Goal: Task Accomplishment & Management: Complete application form

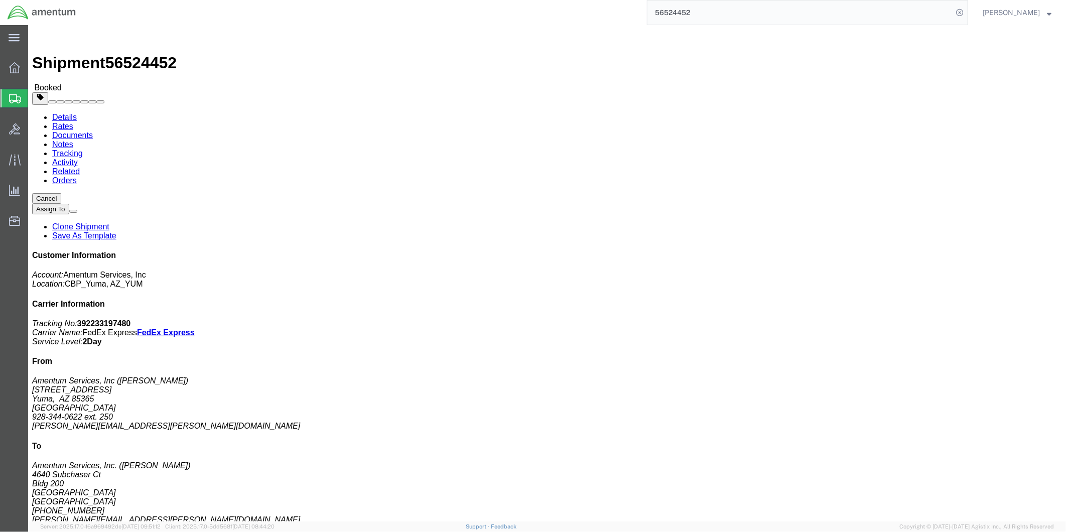
click at [0, 0] on span "Create from Template" at bounding box center [0, 0] width 0 height 0
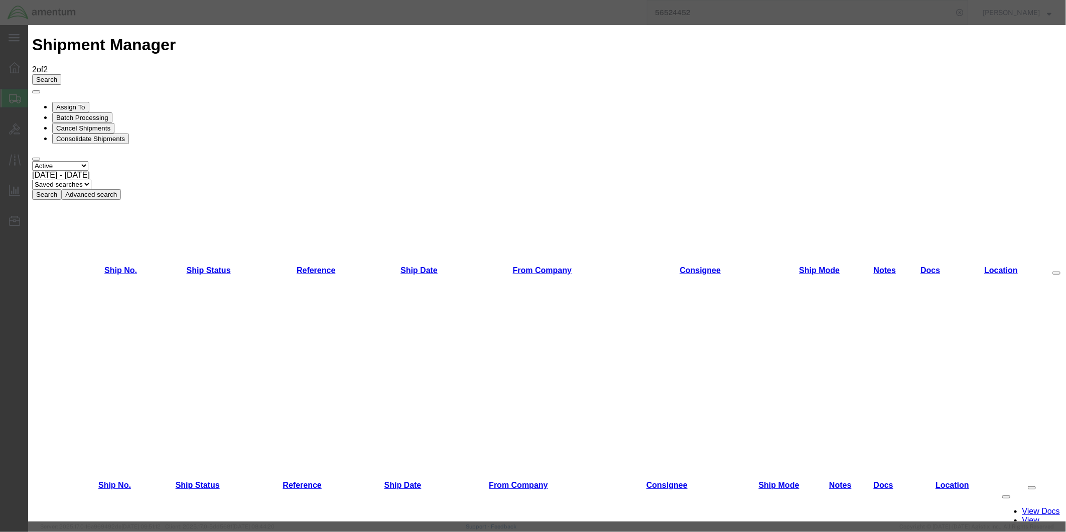
scroll to position [358, 0]
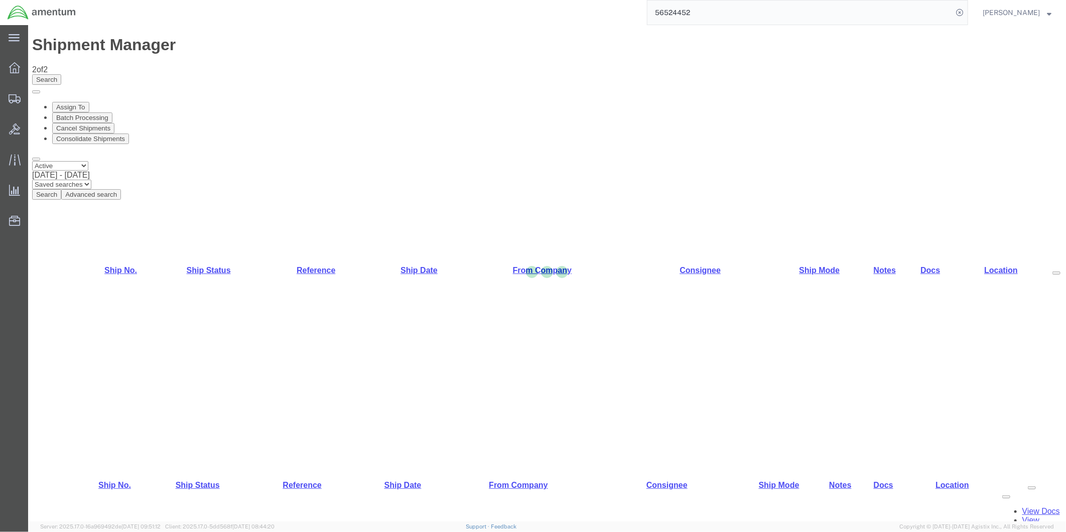
select select "49951"
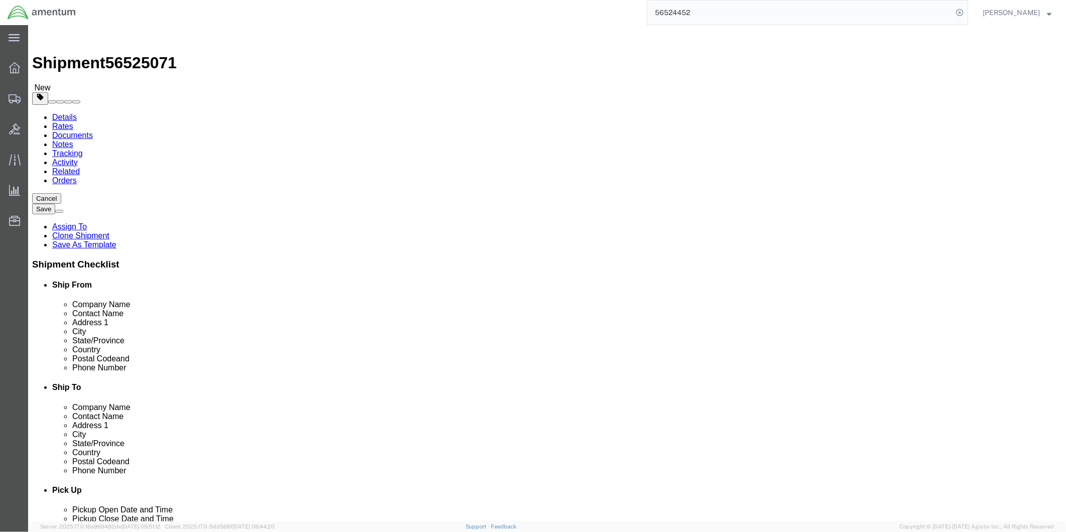
scroll to position [1896, 0]
select select "49831"
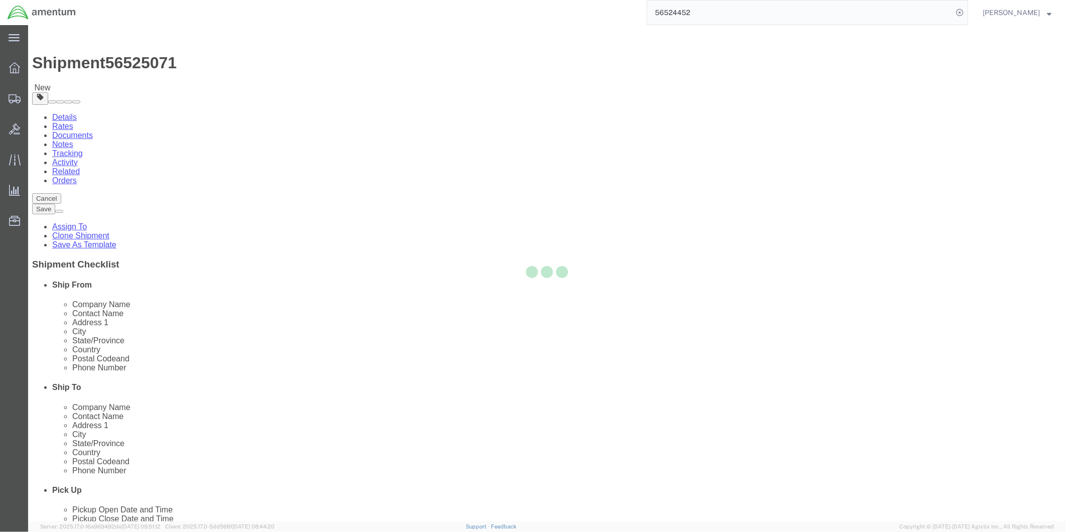
type input "Amentum Services, Inc"
type input "[PERSON_NAME]"
type input "[STREET_ADDRESS][PERSON_NAME]"
type input "[GEOGRAPHIC_DATA]"
type input "79906"
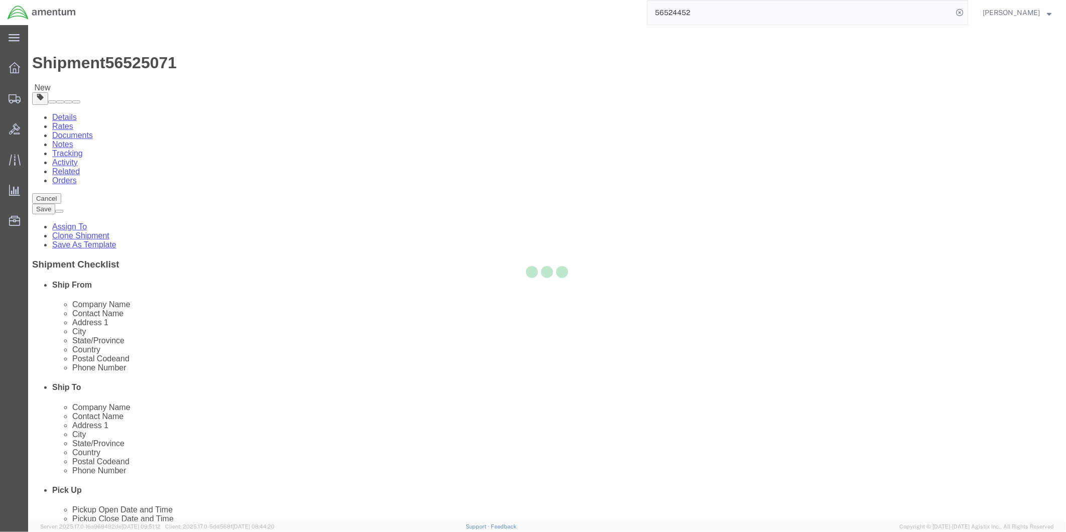
type input "[PHONE_NUMBER]"
type input "[PERSON_NAME][EMAIL_ADDRESS][PERSON_NAME][DOMAIN_NAME]"
checkbox input "true"
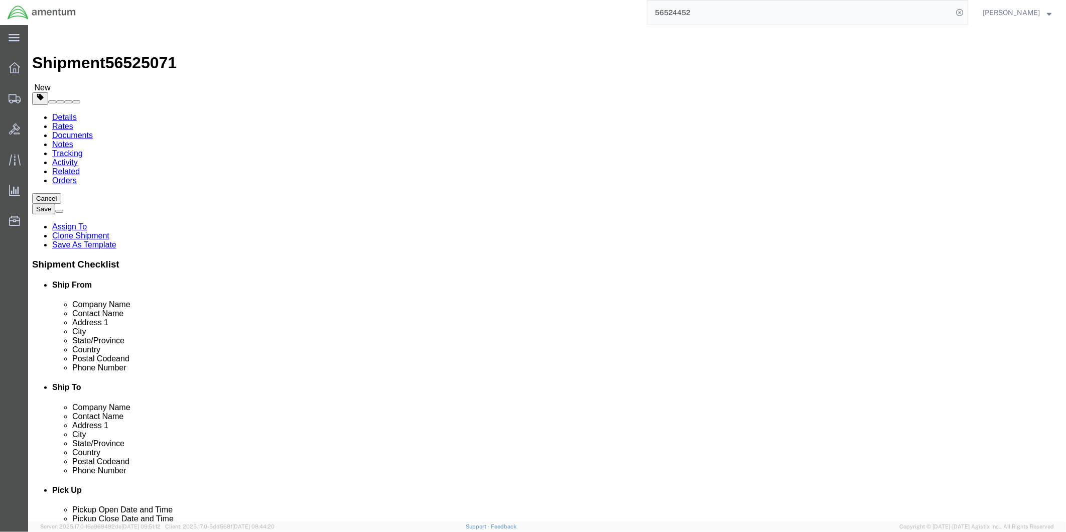
select select "[GEOGRAPHIC_DATA]"
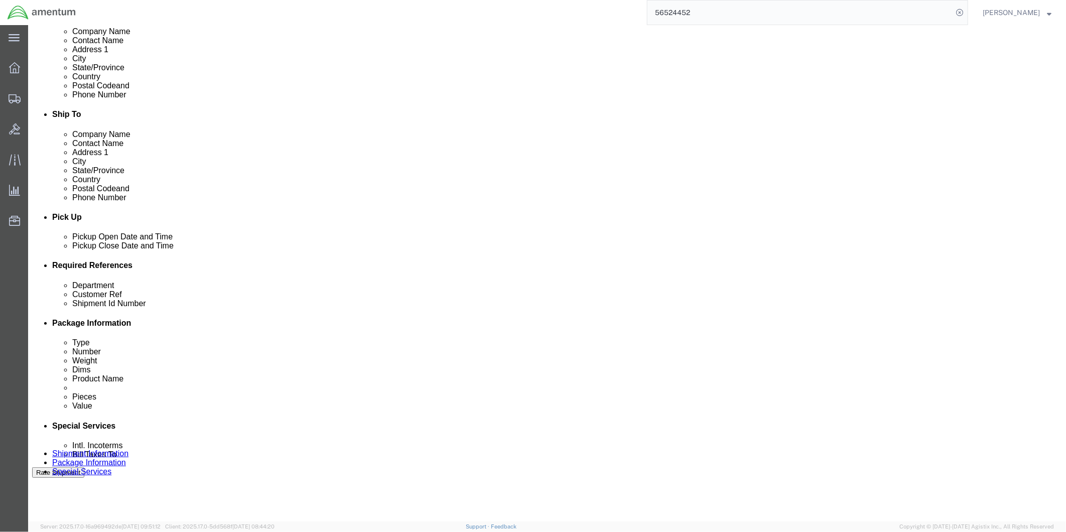
scroll to position [279, 0]
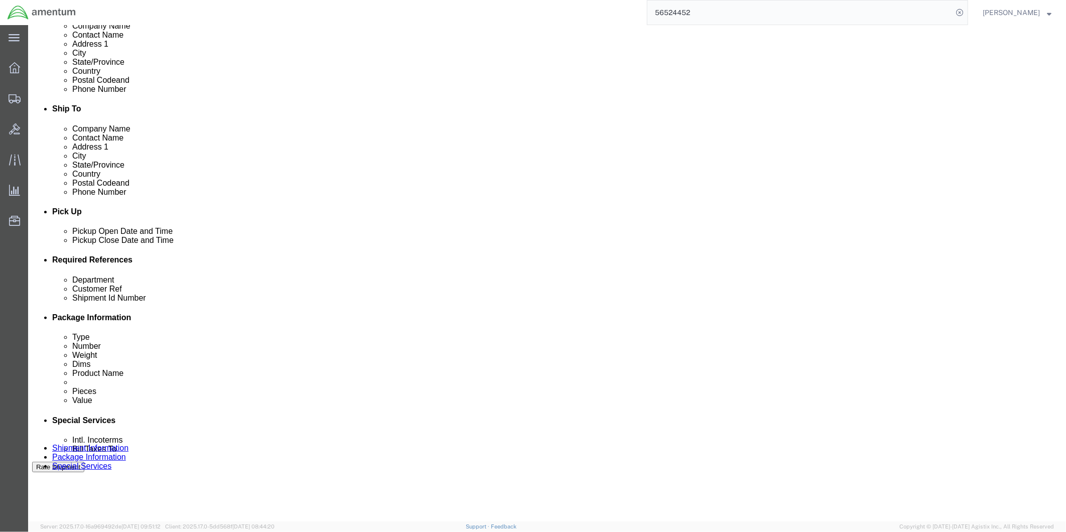
click div "[DATE] 10:48 AM"
type input "2:00 PM"
click button "Apply"
click div "[DATE] 5:30 PM"
type input "4:30 PM"
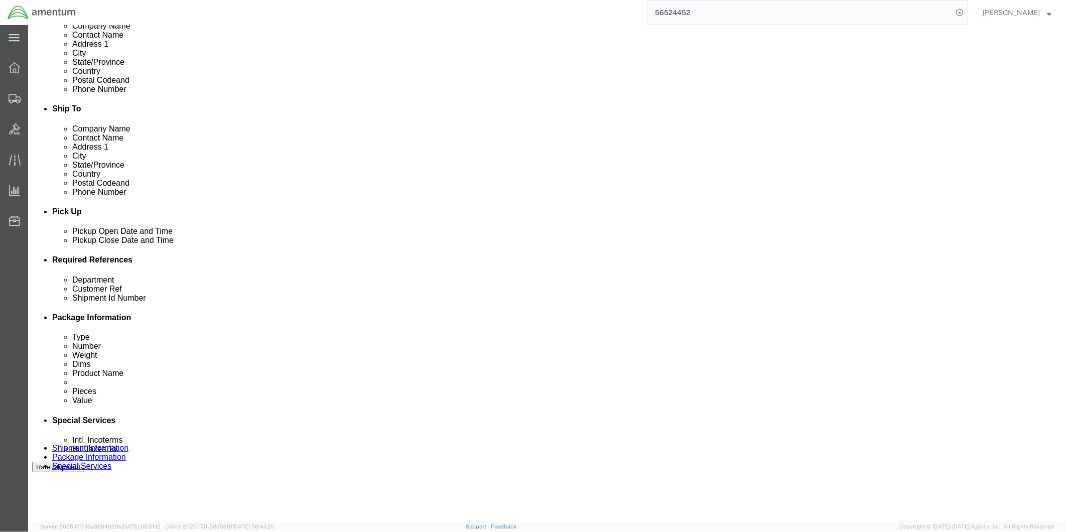
click button "Apply"
click div
click input "6:30 PM"
type input "9:00 AM"
click button "Apply"
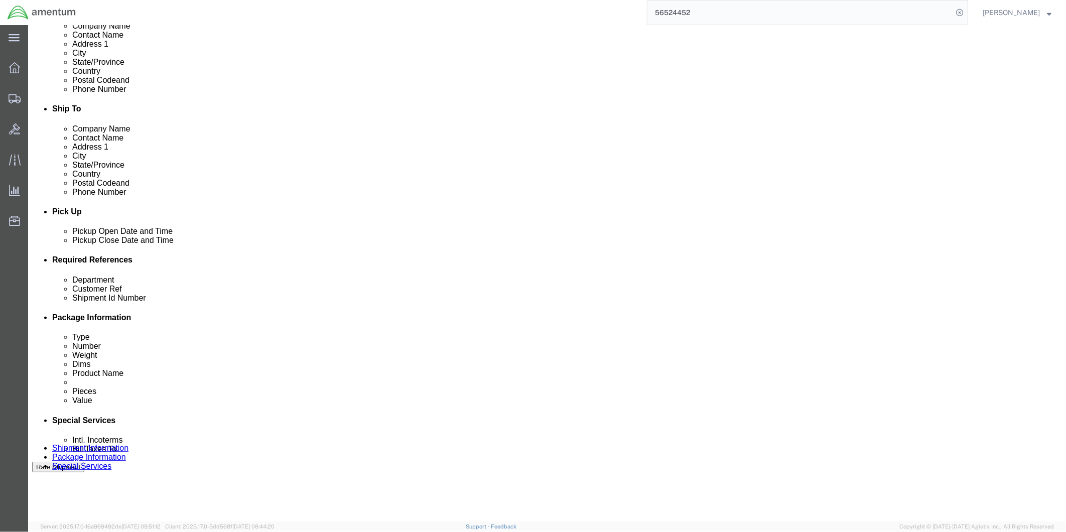
click div
type input "4:00 PM"
click button "Apply"
click input "text"
type input "94681"
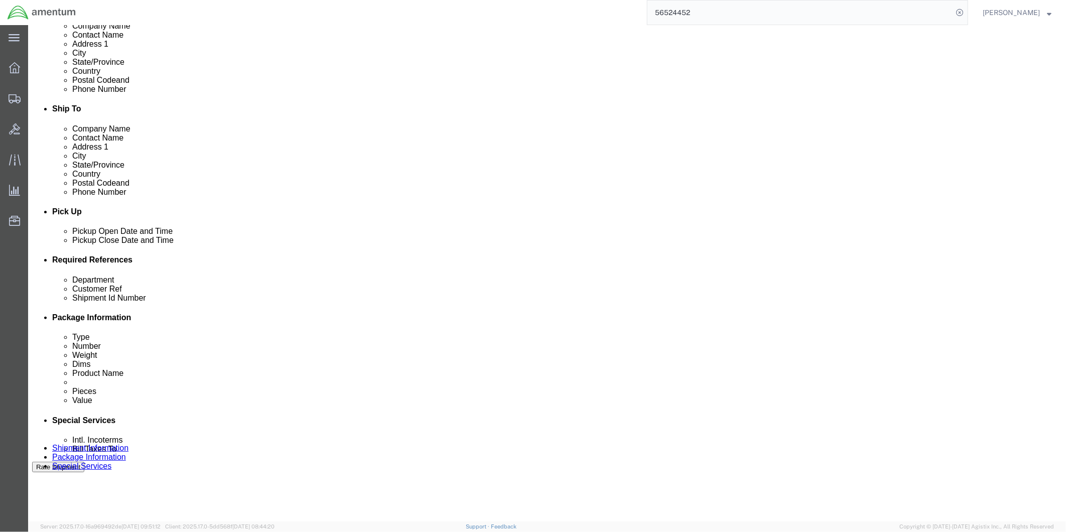
click input "text"
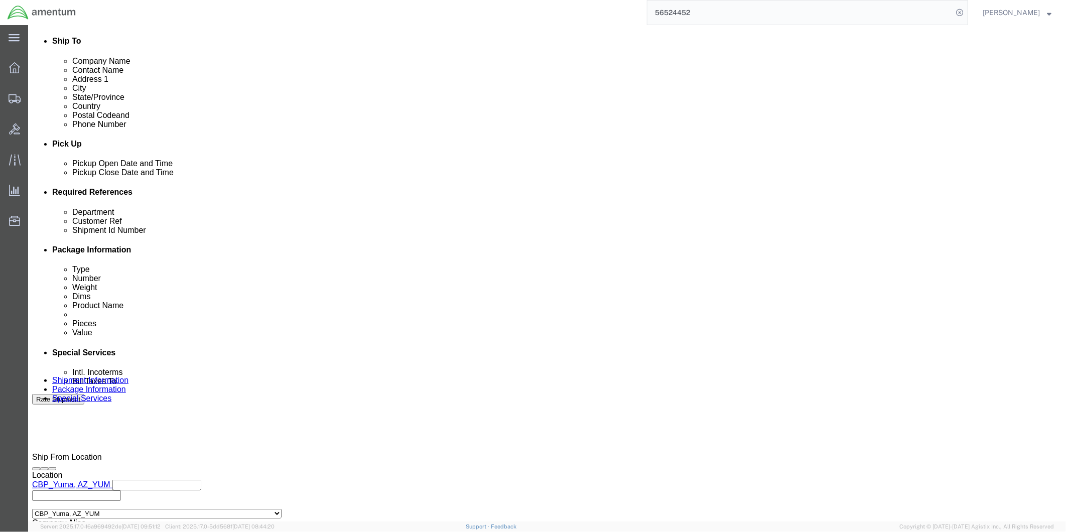
scroll to position [388, 0]
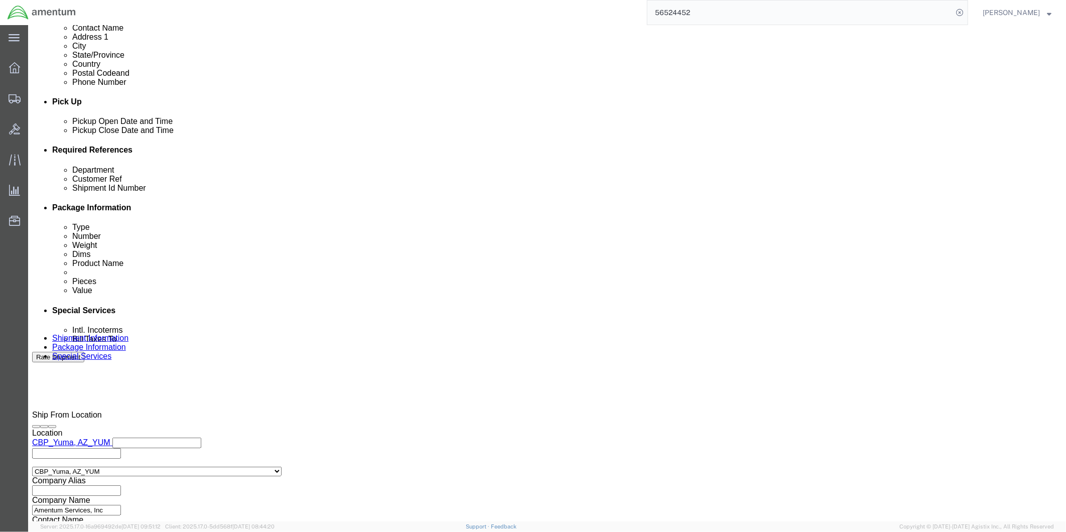
type input "94681"
click button "Continue"
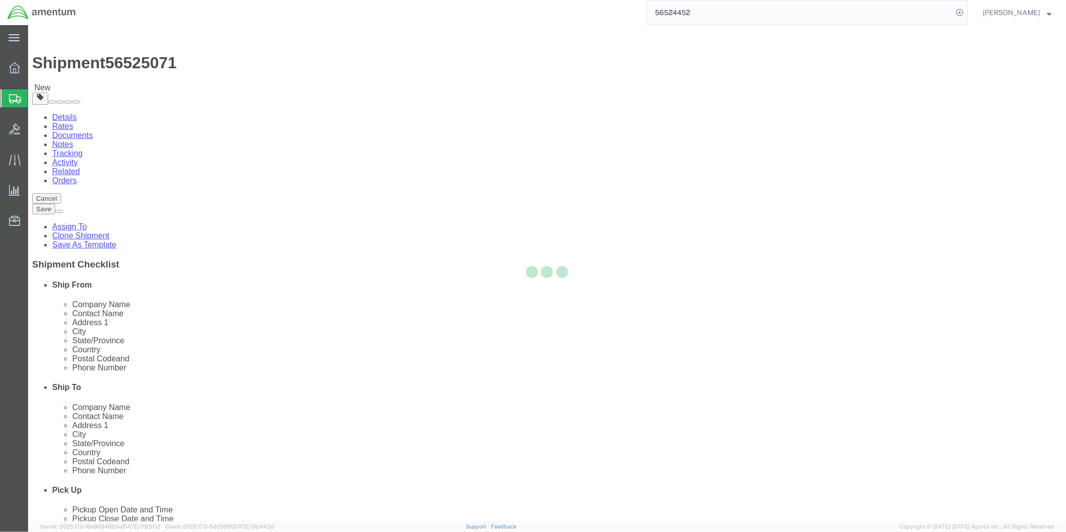
select select "CBOX"
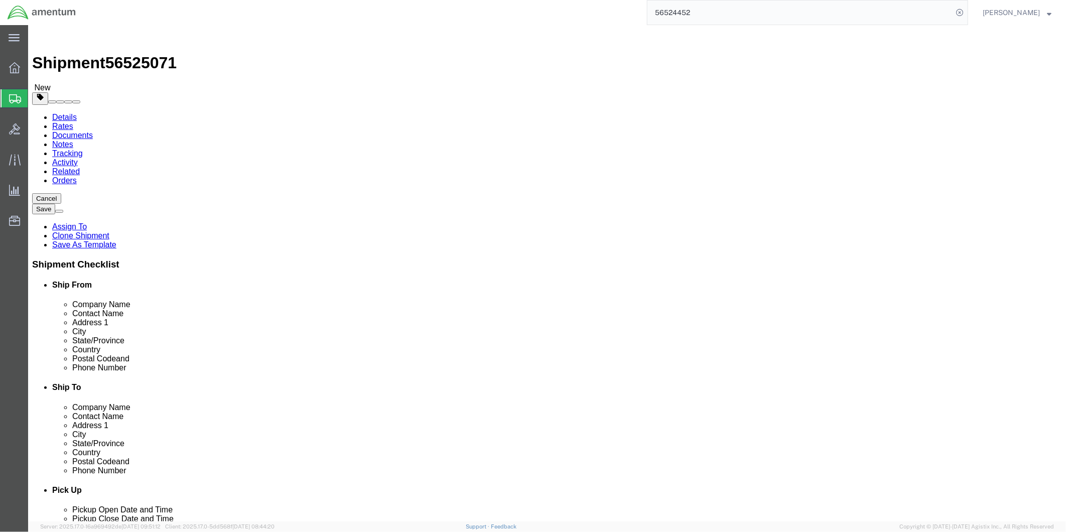
click input "text"
type input "18"
drag, startPoint x: 170, startPoint y: 233, endPoint x: 153, endPoint y: 232, distance: 16.6
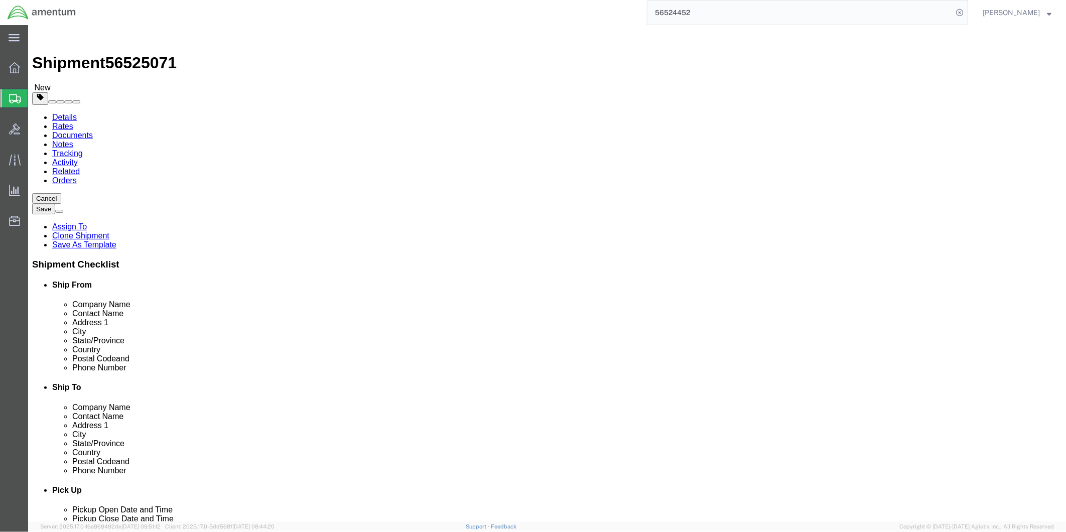
click input "0.00"
type input "27"
click link "Add Content"
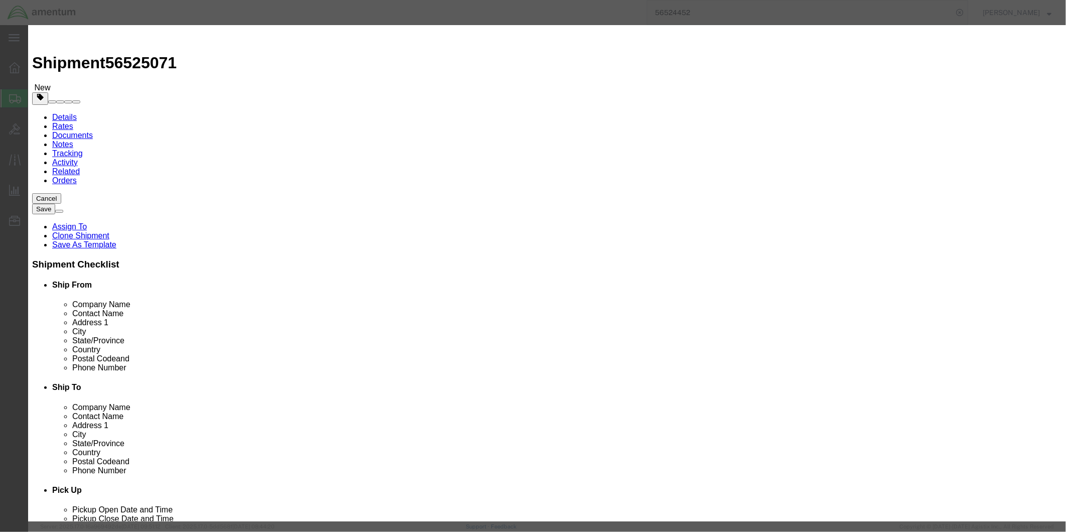
click input "text"
type input "BLOWER ASSY"
click div "Commodity library Product Name BLOWER ASSY BLOWER ASSY Pieces 0 Select Bag Barr…"
drag, startPoint x: 358, startPoint y: 91, endPoint x: 343, endPoint y: 92, distance: 15.1
click div "0"
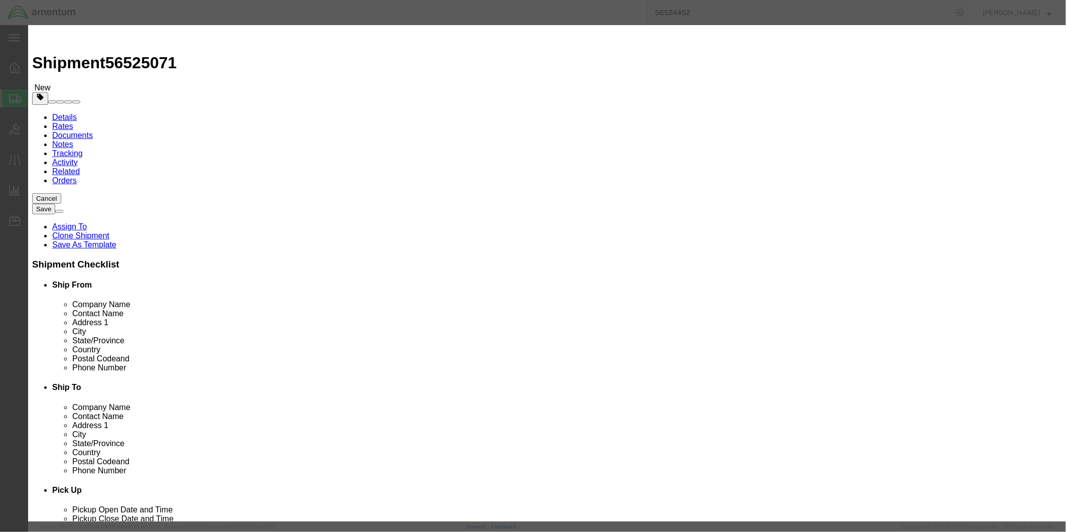
type input "1"
click input "text"
type input "7145.85"
drag, startPoint x: 406, startPoint y: 76, endPoint x: 342, endPoint y: 77, distance: 63.7
click div "BLOWER ASSY BLOWER ASSY"
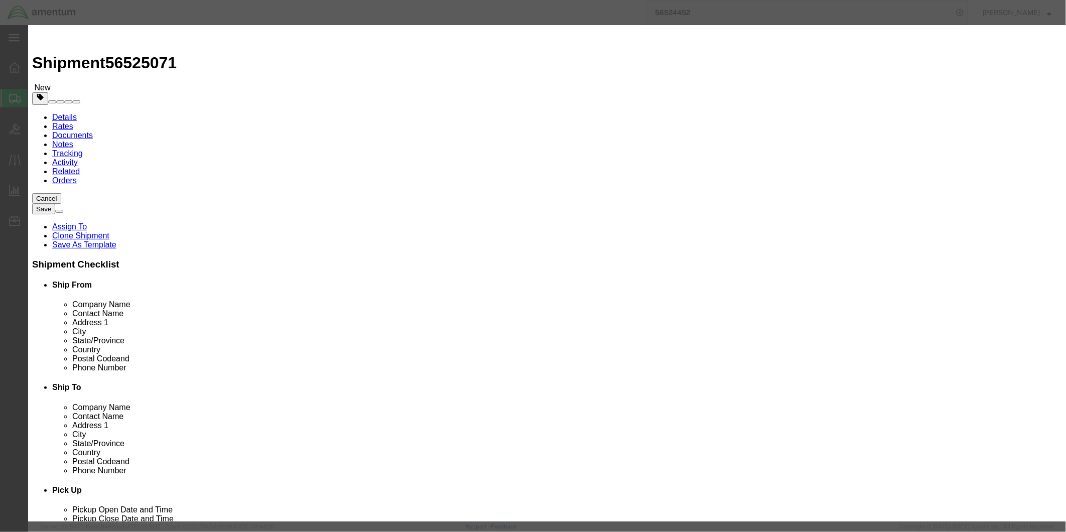
click textarea
paste textarea "BLOWER ASSY"
type textarea "BLOWER ASSY"
click input "text"
type input "9238"
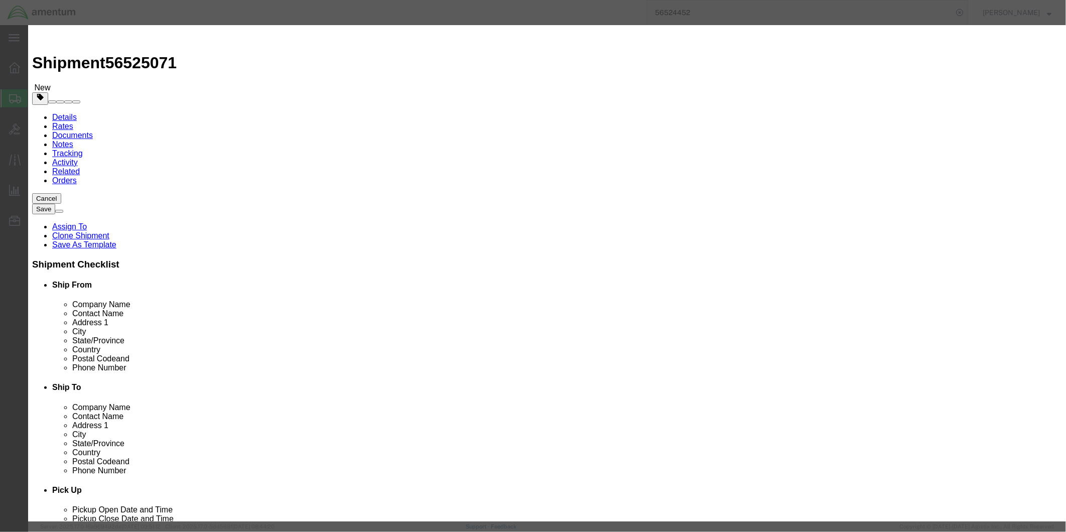
click button "Save & Add Another"
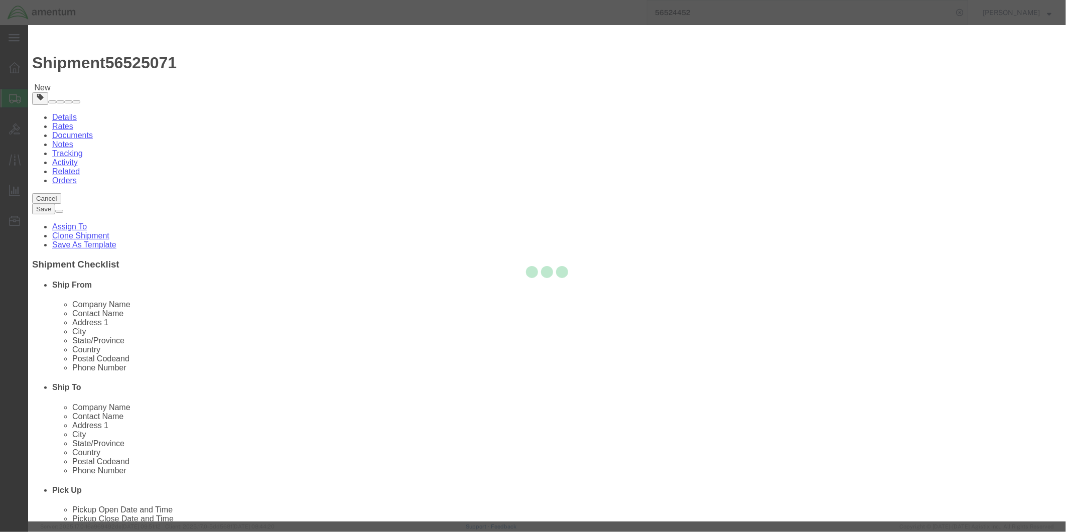
select select "EA"
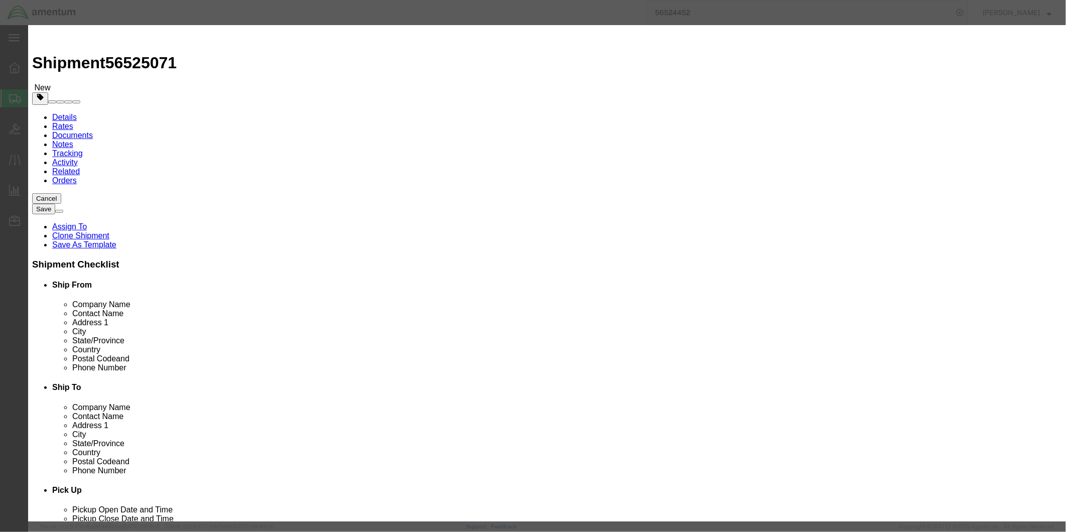
select select "USD"
click input "text"
type input "LEVER"
click textarea
type textarea "LEVER"
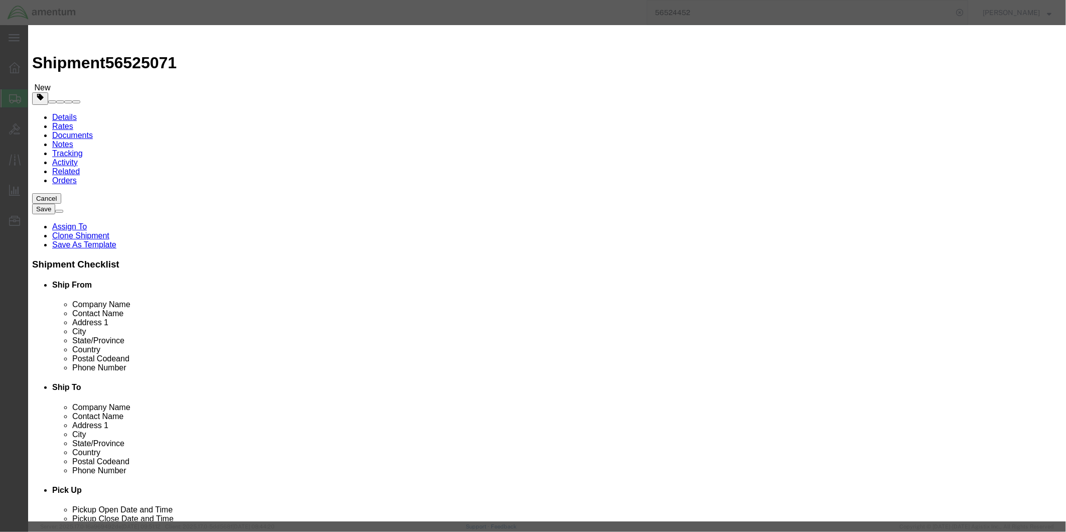
click input "text"
type input "2"
click input "text"
drag, startPoint x: 374, startPoint y: 98, endPoint x: 341, endPoint y: 94, distance: 33.3
click div "395.00"
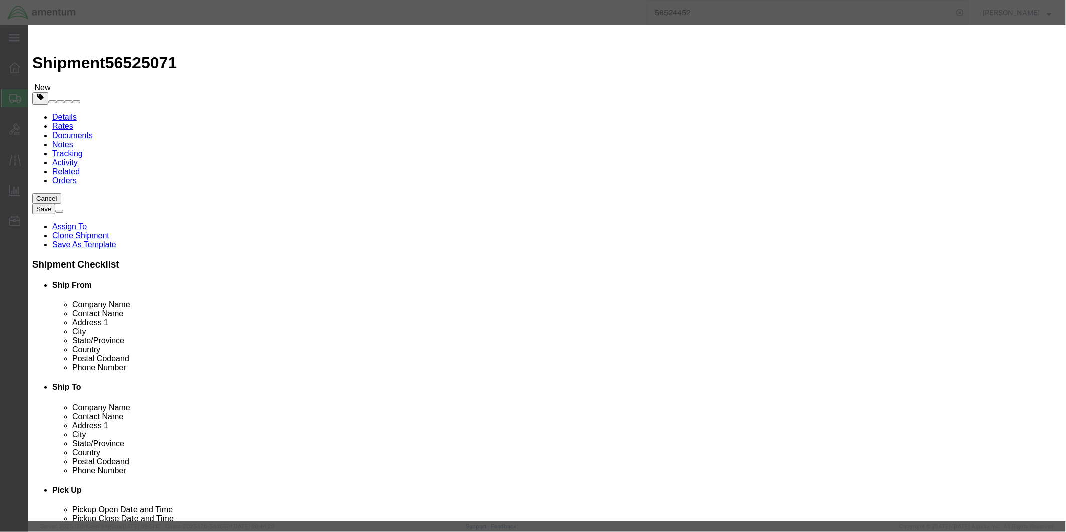
type input "1"
click input "text"
type input "395.00"
click input "text"
type input "MA121356"
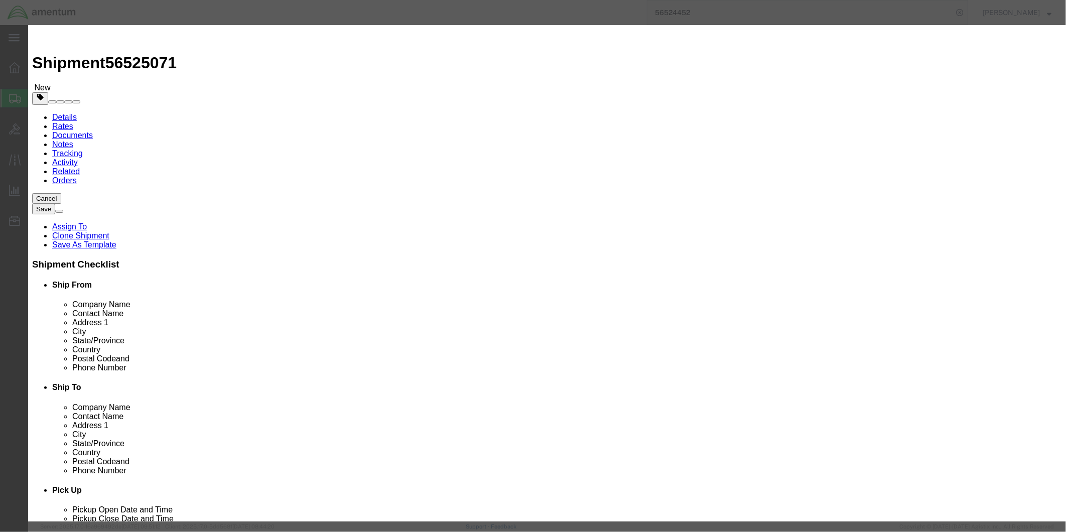
click button "Save & Add Another"
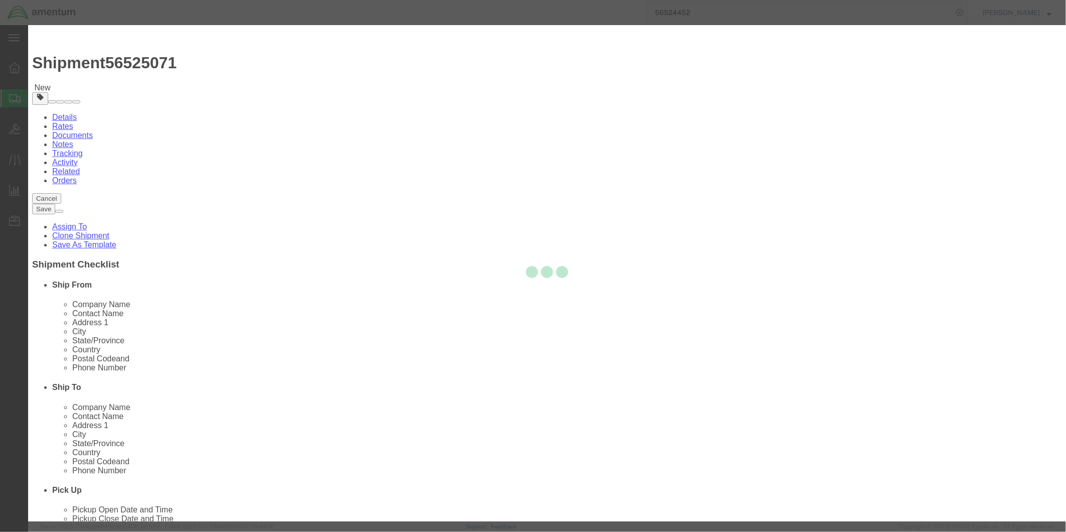
select select "EA"
select select "USD"
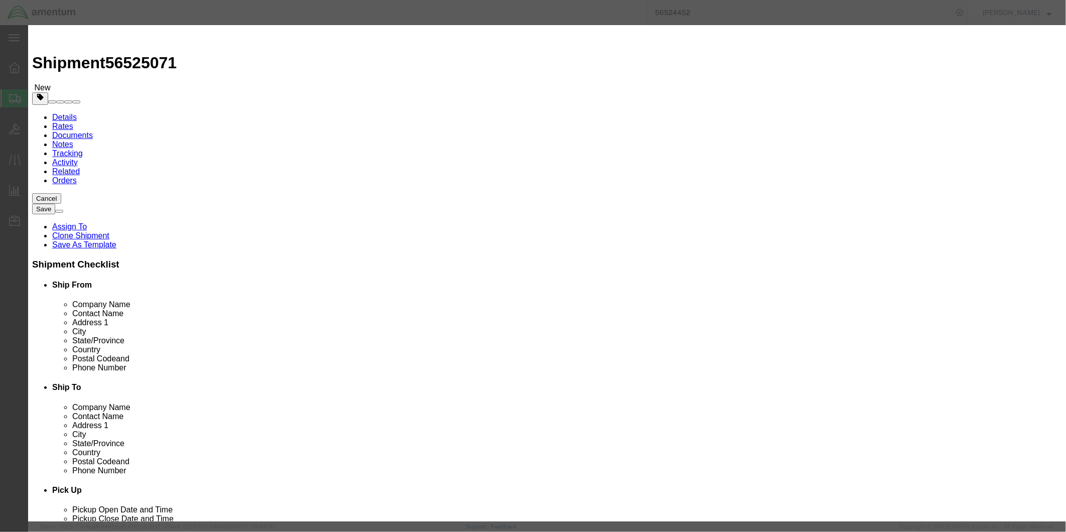
click input "text"
type input "SHOCK ABSORBOR"
click input "text"
type input "1"
click input "text"
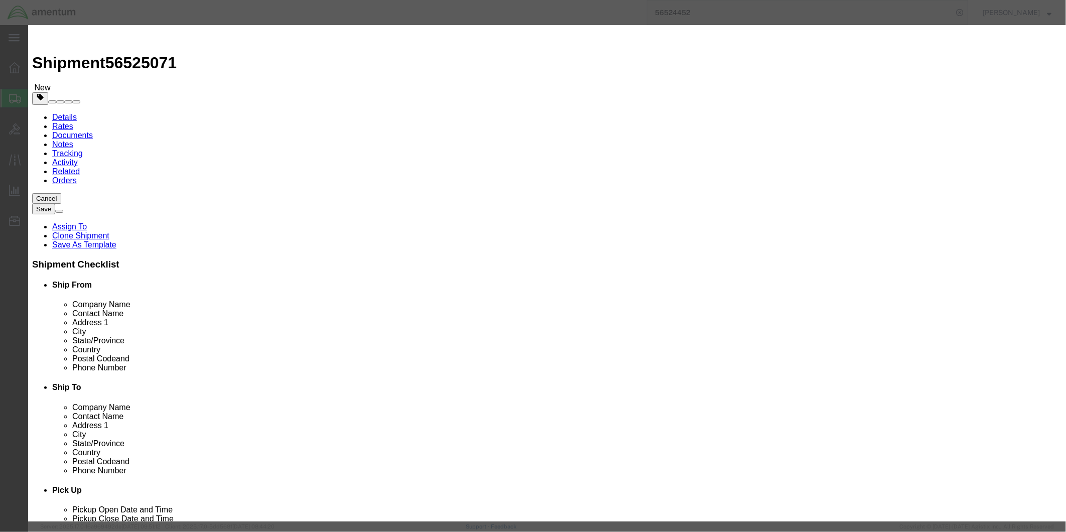
type input "1443.71"
drag, startPoint x: 418, startPoint y: 78, endPoint x: 345, endPoint y: 78, distance: 72.3
click input "SHOCK ABSORBOR"
drag, startPoint x: 415, startPoint y: 78, endPoint x: 331, endPoint y: 79, distance: 83.3
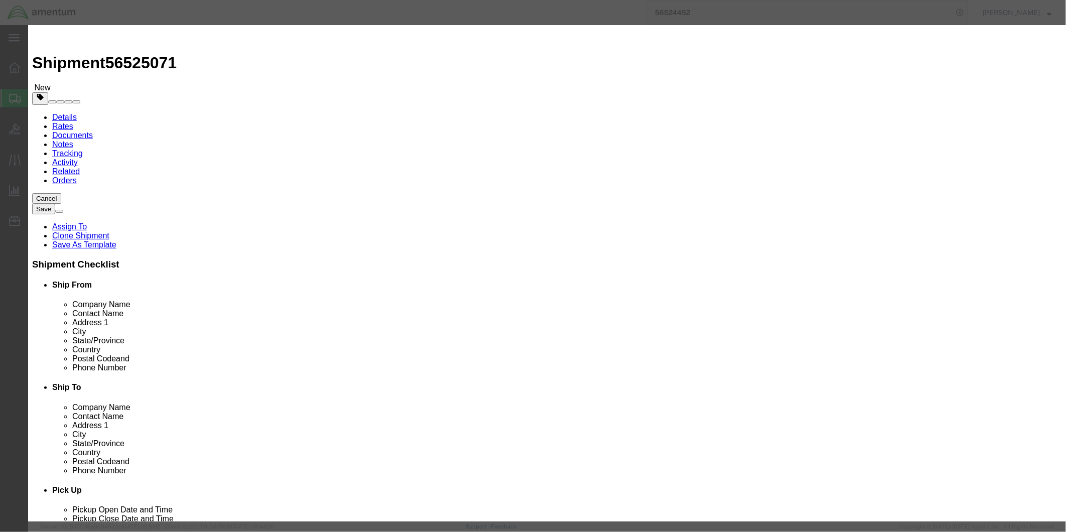
click div "Product Name SHOCK ABSORBER SHOCK ABSORBER Name: NUT, FRONT SUPPORT, FRONT SHOC…"
type input "SHOCK ABSORBER"
click textarea
paste textarea "SHOCK ABSORBER"
type textarea "SHOCK ABSORBER"
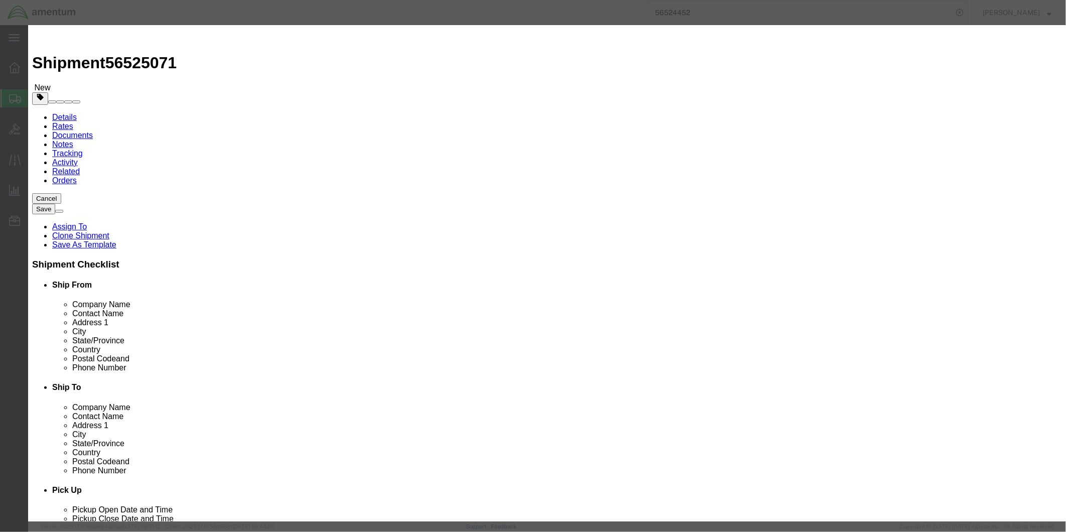
click input "text"
type input "152480"
click button "Save & Add Another"
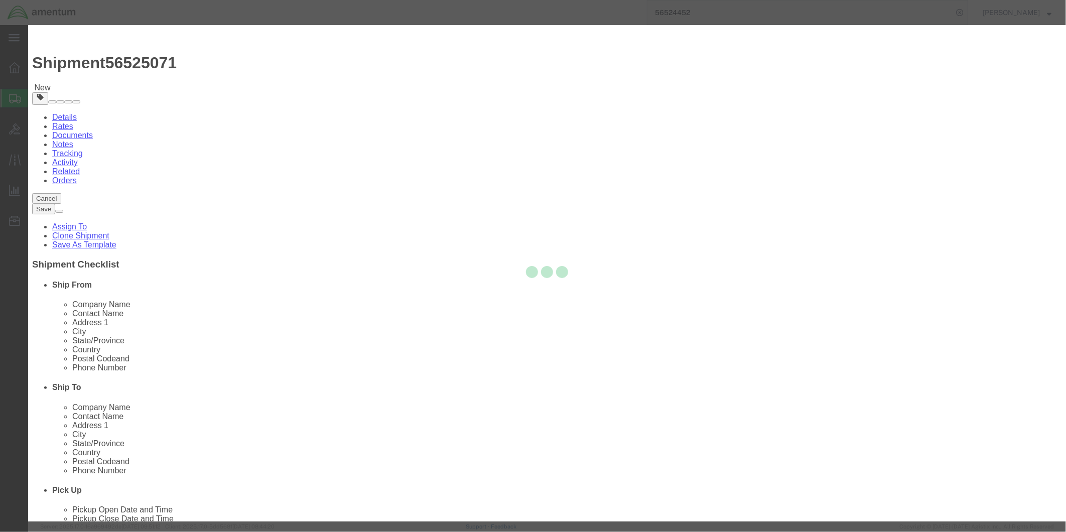
select select "EA"
select select "USD"
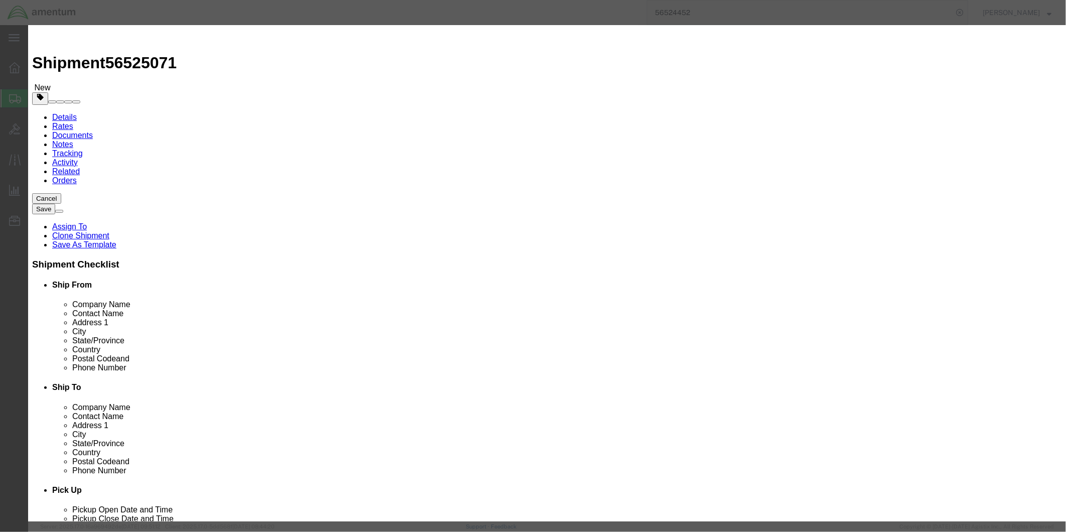
click input "text"
type input "E"
drag, startPoint x: 405, startPoint y: 77, endPoint x: 343, endPoint y: 76, distance: 61.2
click input "A/C ELECT BOX"
type input "A/C ELECT BOX"
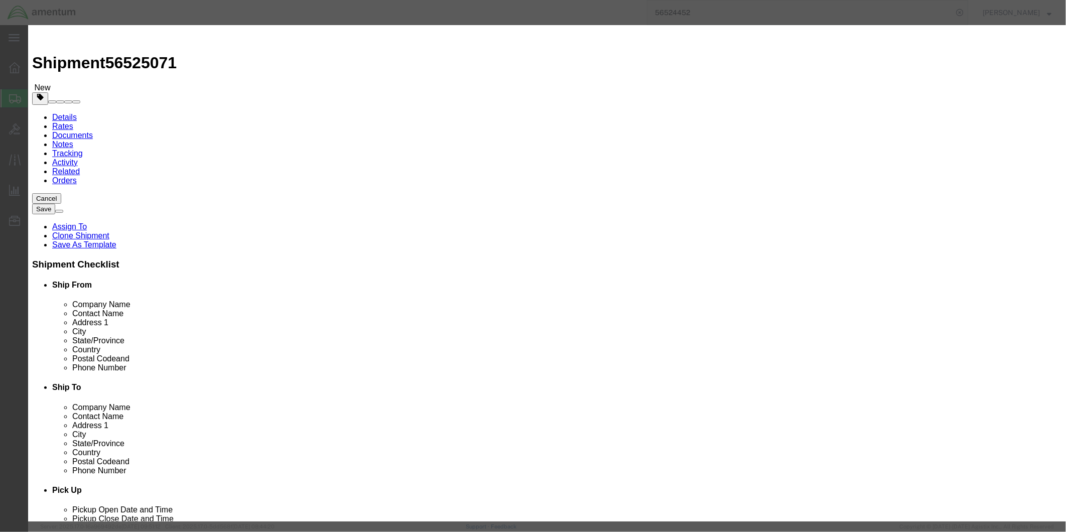
click textarea
paste textarea "A/C ELECT BOX"
type textarea "A/C ELECT BOX"
click input "text"
type input "1"
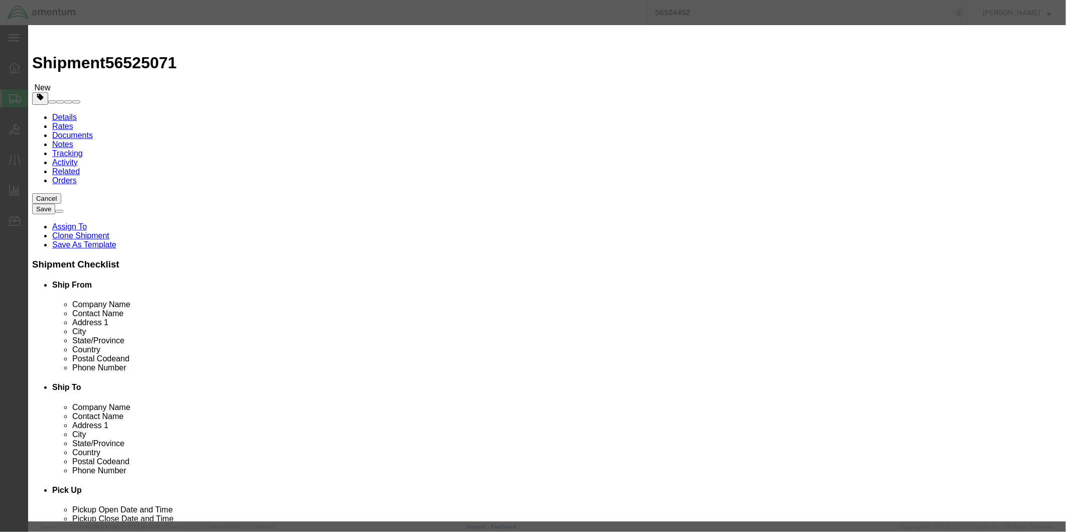
click input "text"
type input "3989.85"
click input "text"
type input "26394-4"
click button "Save & Add Another"
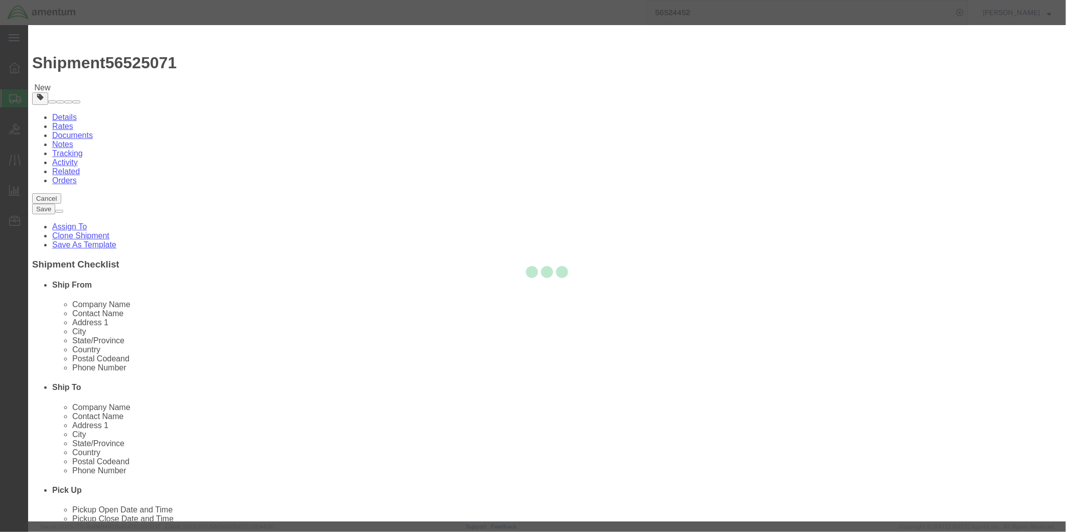
select select "EA"
select select "USD"
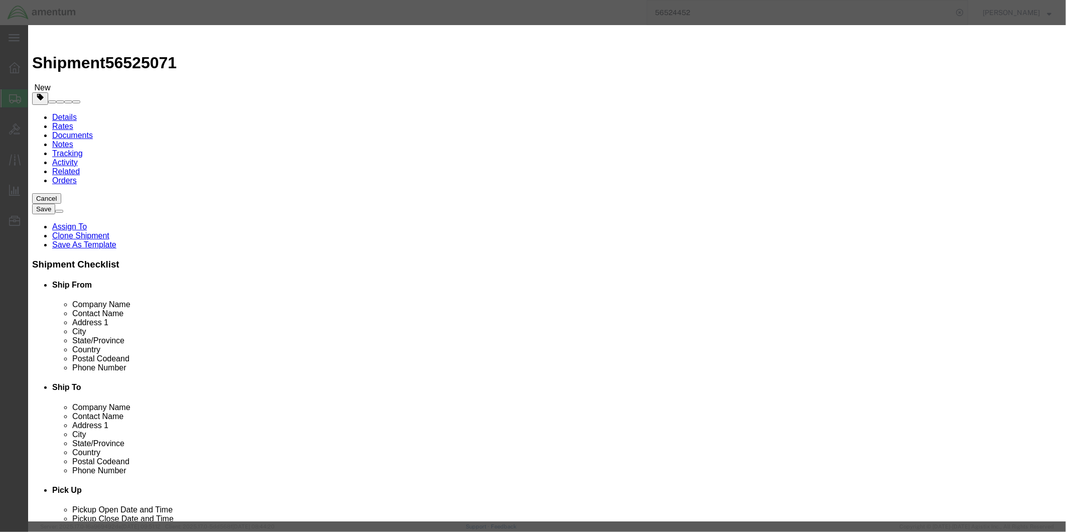
click input "text"
drag, startPoint x: 437, startPoint y: 78, endPoint x: 417, endPoint y: 77, distance: 20.1
click input "AUDIO CONTROL P[ANEL"
drag, startPoint x: 429, startPoint y: 75, endPoint x: 342, endPoint y: 77, distance: 87.3
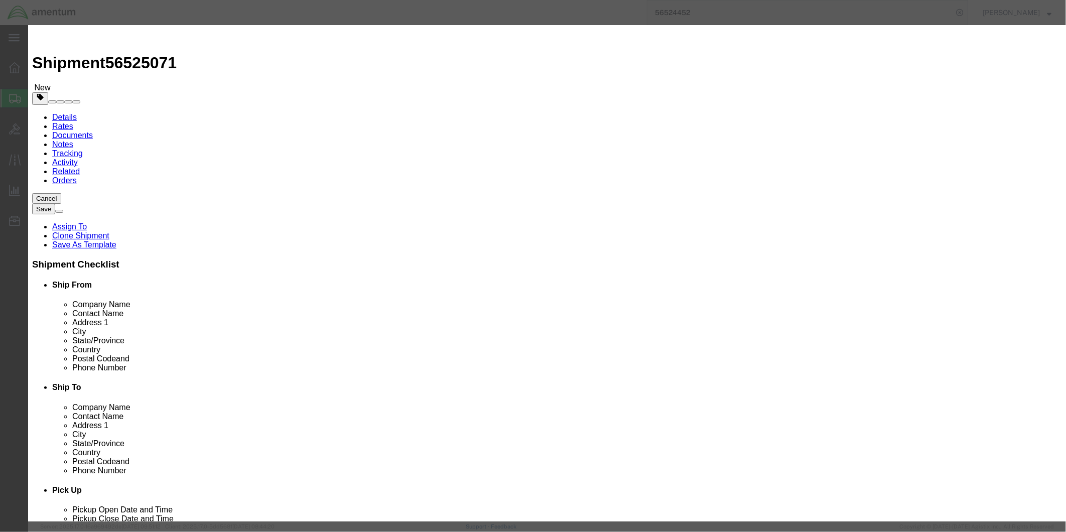
click input "AUDIO CONTROL PANEL"
type input "AUDIO CONTROL PANEL"
click textarea
paste textarea "AUDIO CONTROL PANEL"
type textarea "AUDIO CONTROL PANEL"
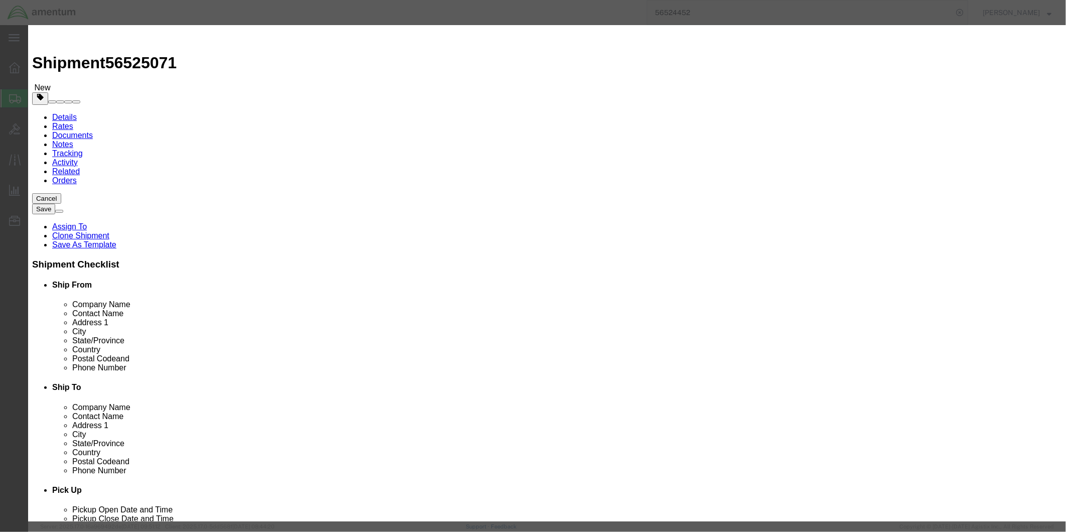
click input "text"
type input "1"
click input "text"
type input "1700.33"
click input "text"
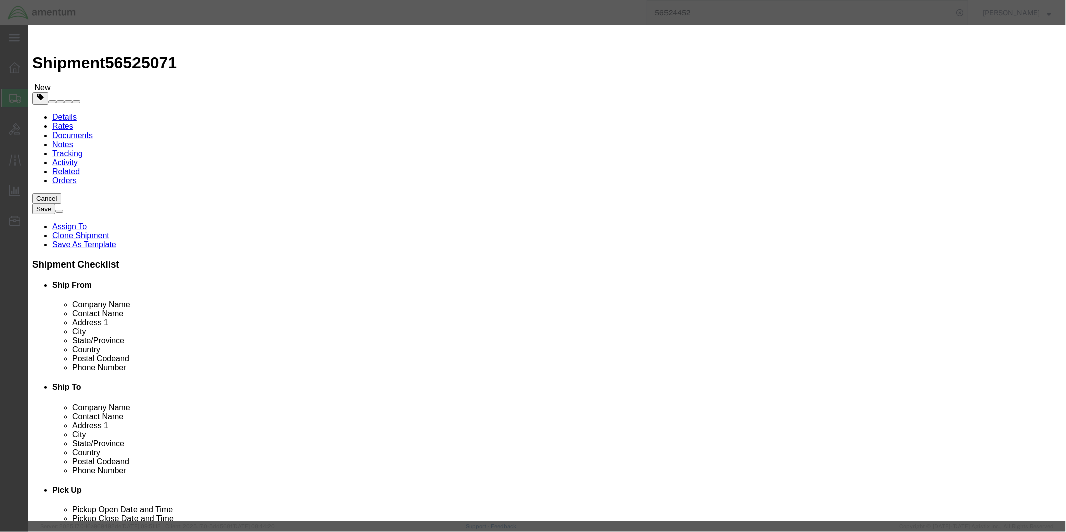
type input "1340"
click button "Save & Close"
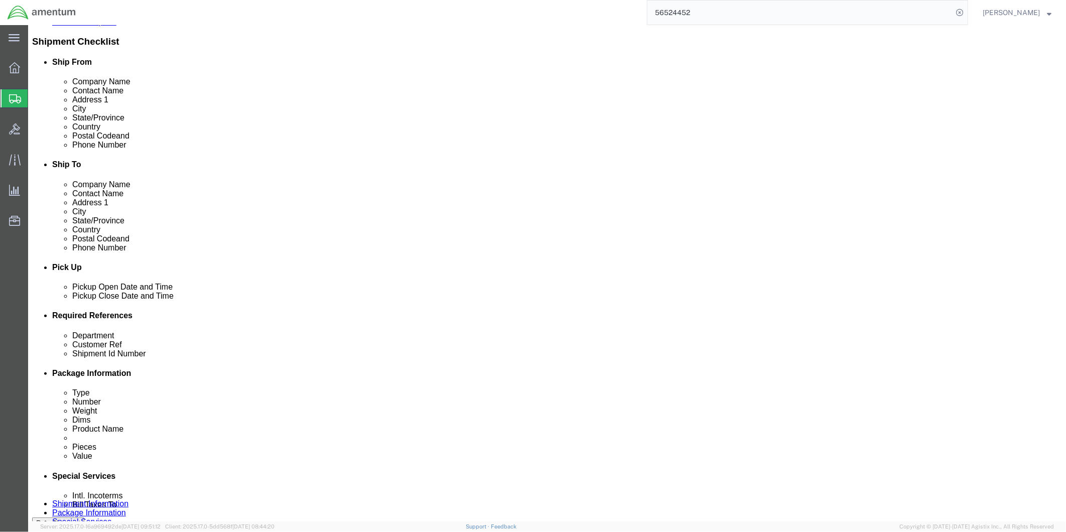
scroll to position [111, 0]
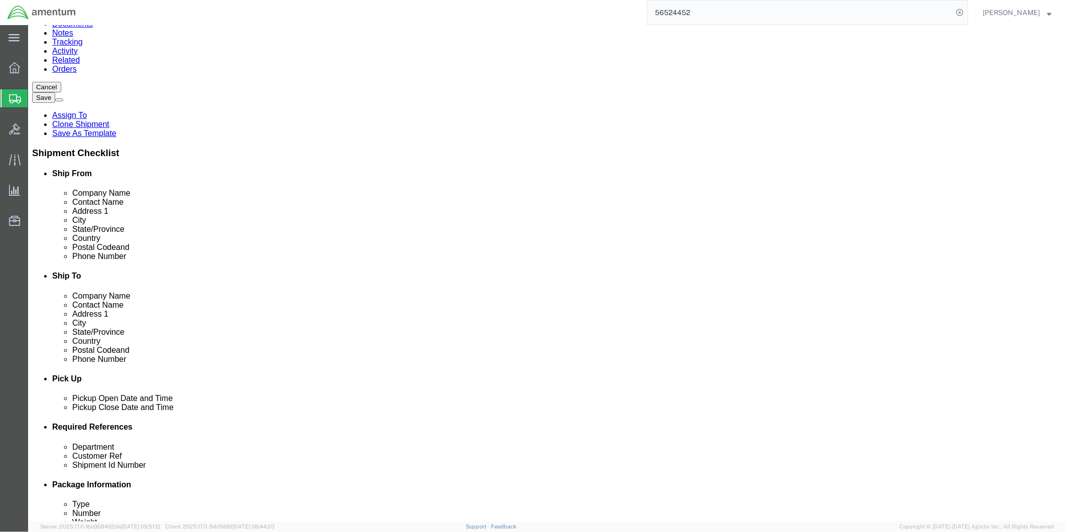
click button "Rate Shipment"
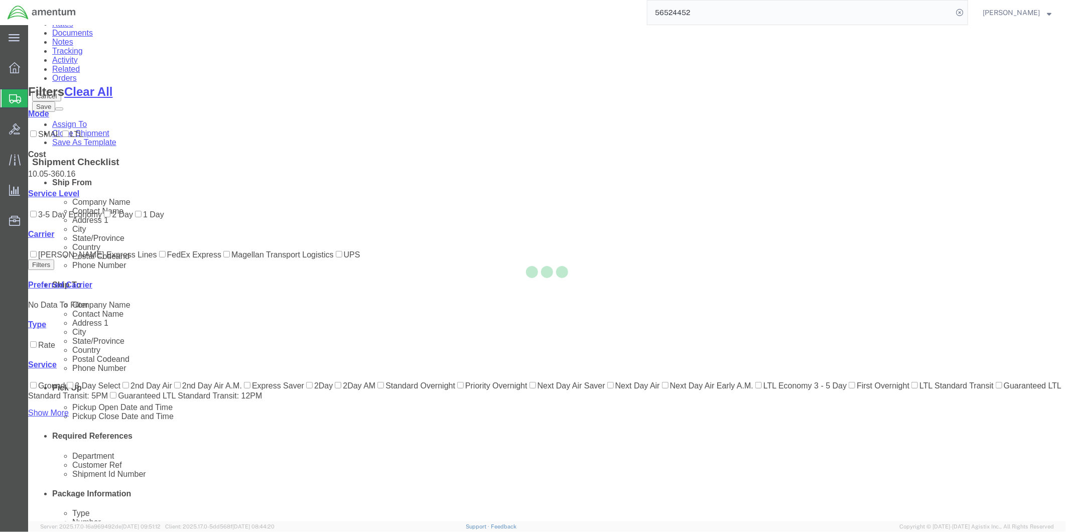
scroll to position [49, 0]
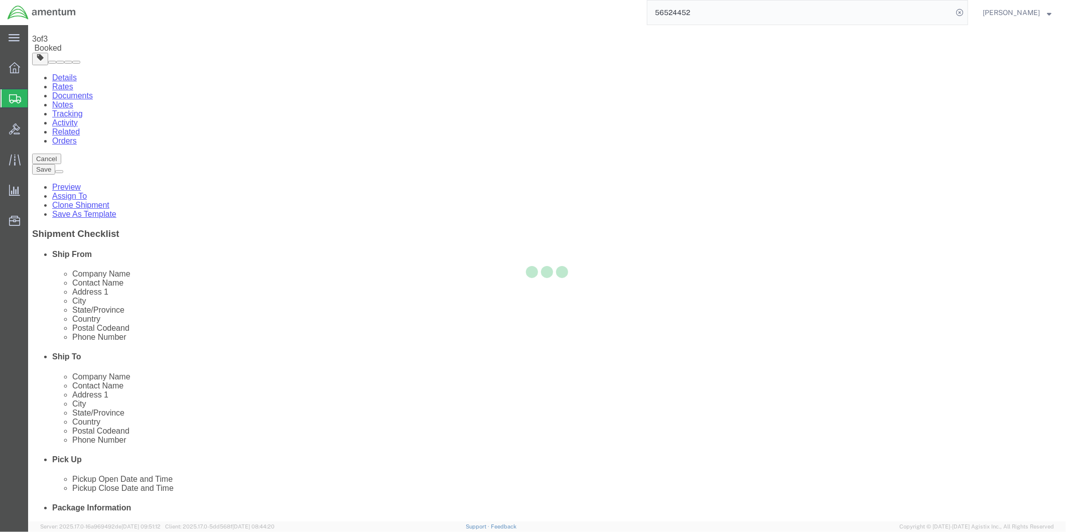
scroll to position [0, 0]
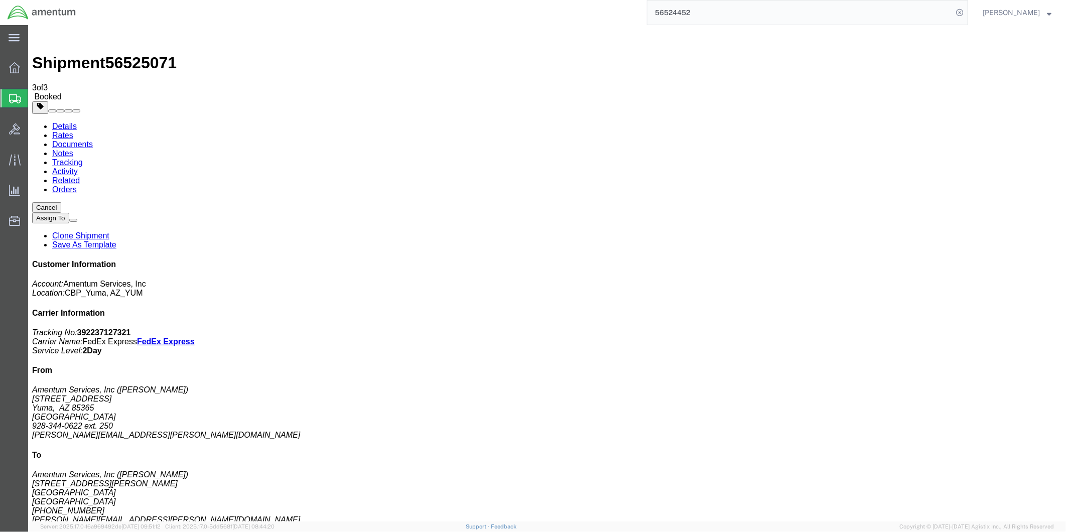
drag, startPoint x: 521, startPoint y: 156, endPoint x: 503, endPoint y: 164, distance: 19.8
drag, startPoint x: 503, startPoint y: 176, endPoint x: 412, endPoint y: 178, distance: 91.9
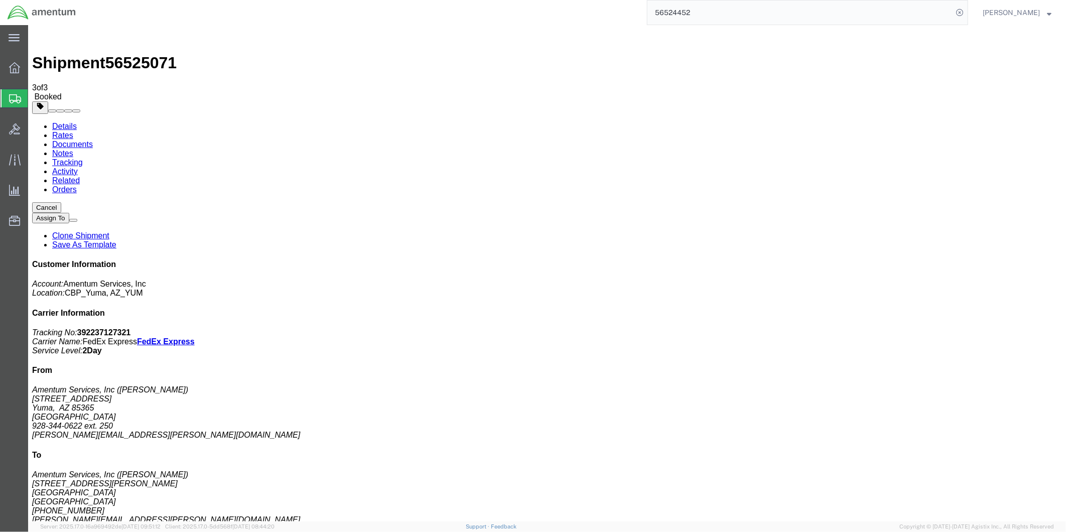
copy td "Tracking No.: 392237127321"
click at [56, 121] on link "Details" at bounding box center [64, 125] width 25 height 9
click link "Schedule pickup request"
